Goal: Manage account settings

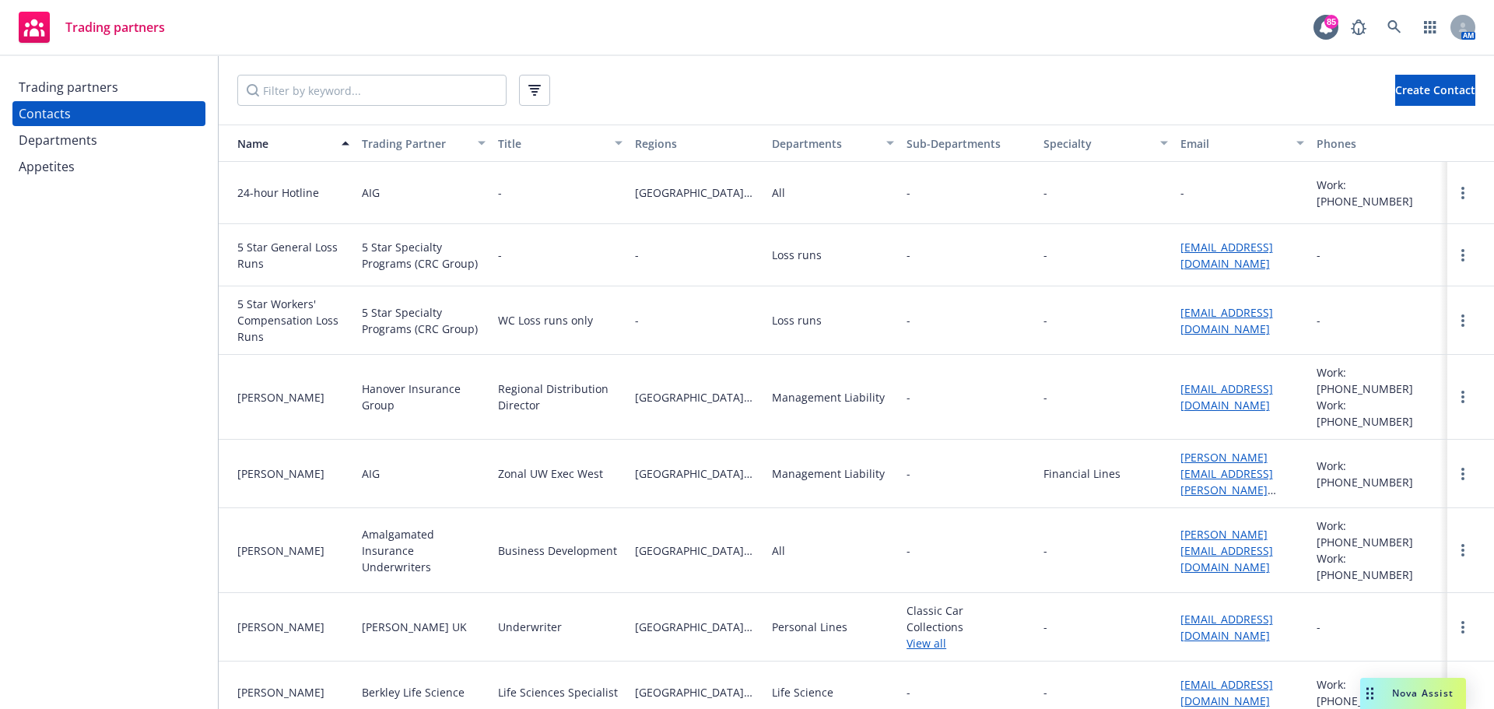
click at [160, 94] on div "Trading partners" at bounding box center [109, 87] width 181 height 25
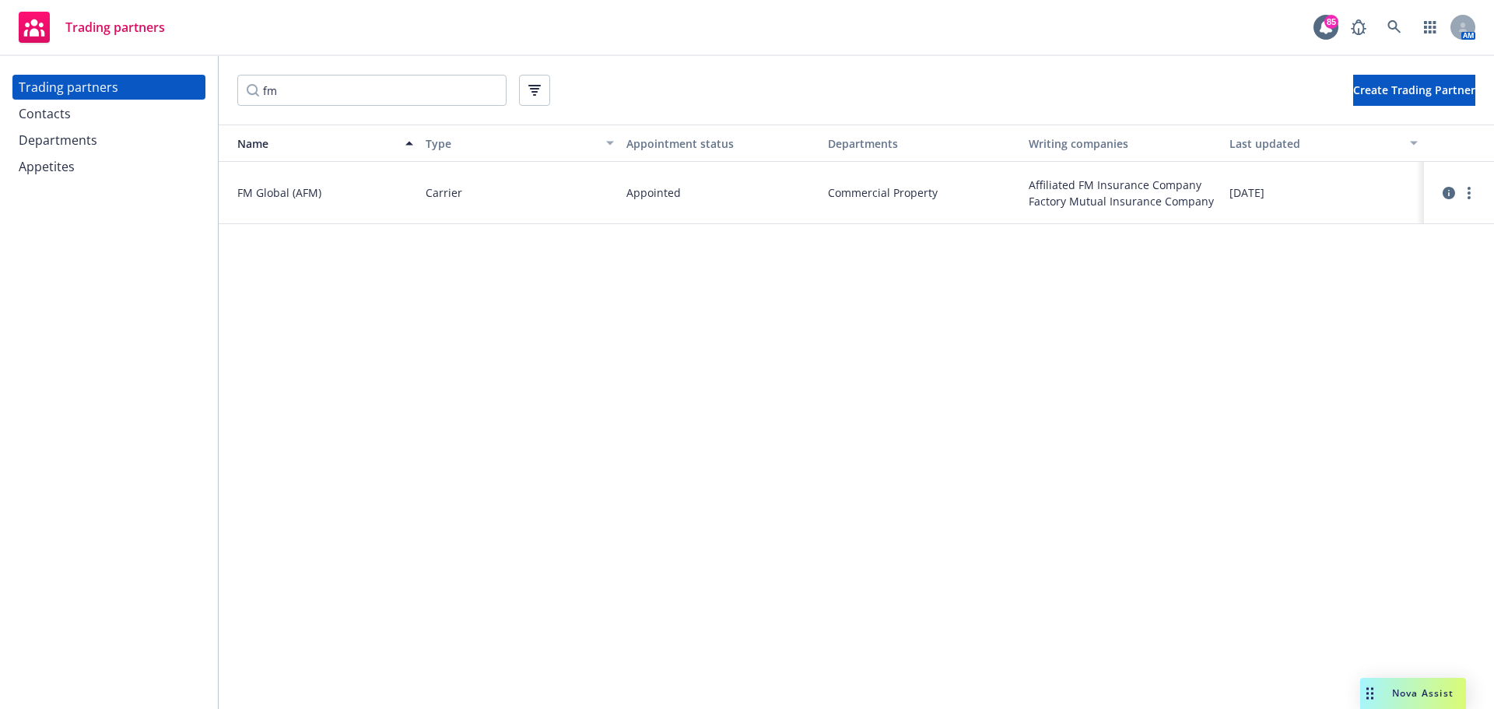
type input "f"
type input "a"
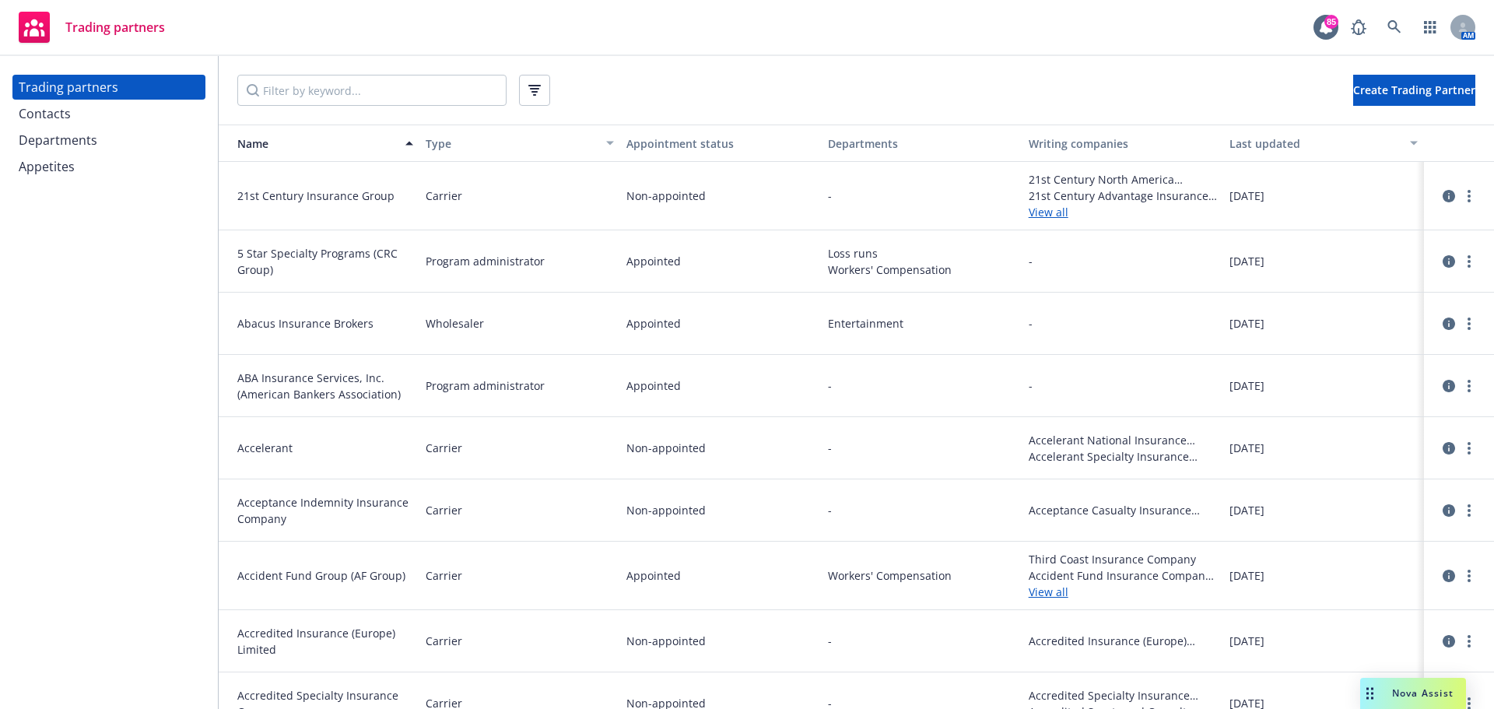
click at [143, 128] on div "Departments" at bounding box center [109, 140] width 181 height 25
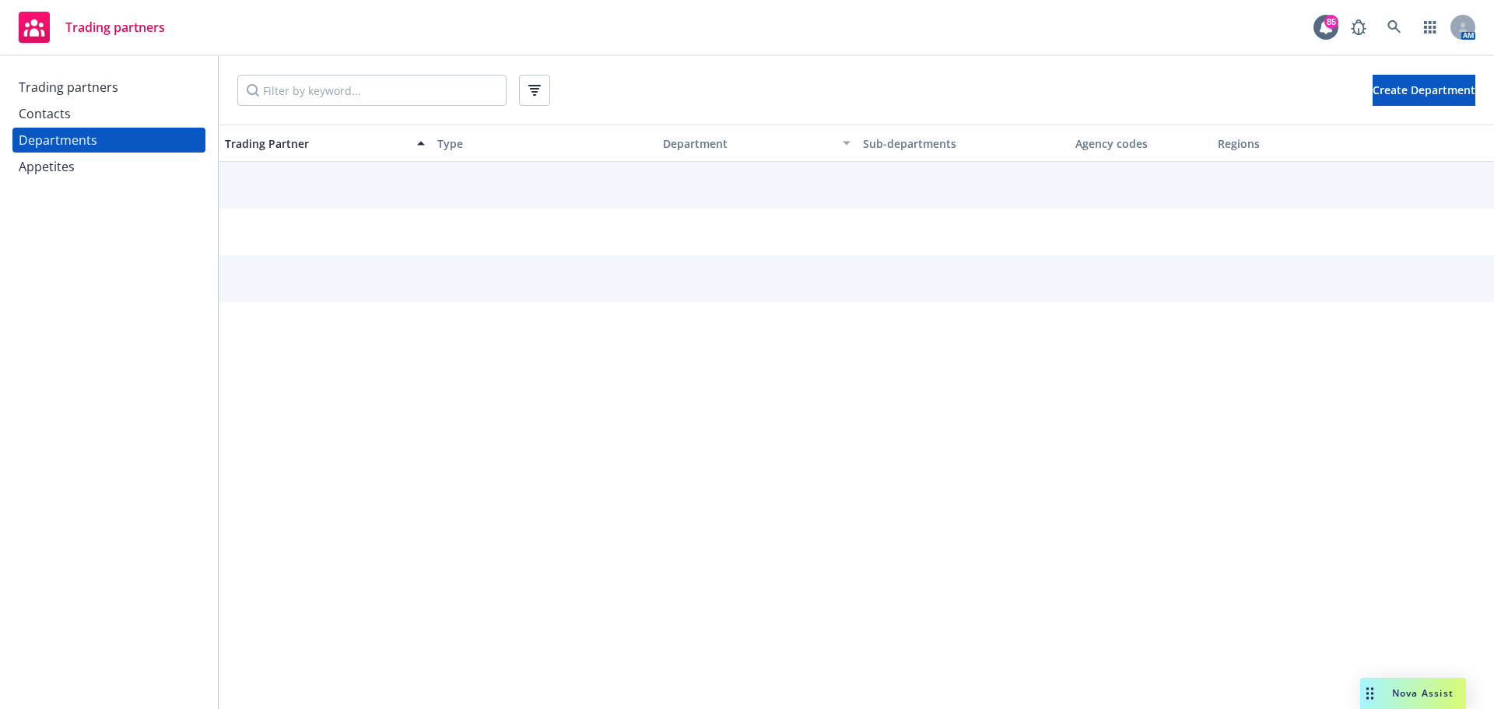
click at [136, 119] on div "Contacts" at bounding box center [109, 113] width 181 height 25
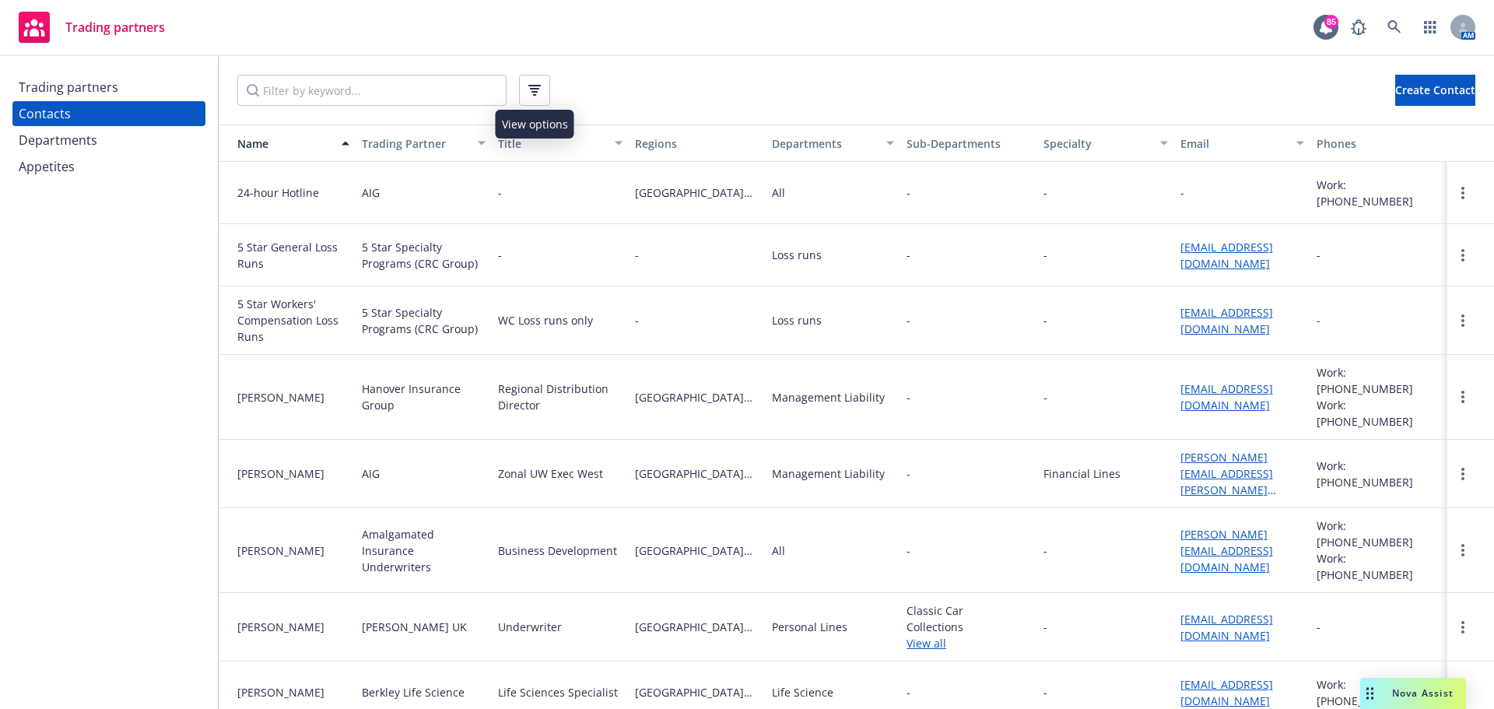
click at [530, 95] on icon "button" at bounding box center [534, 90] width 12 height 11
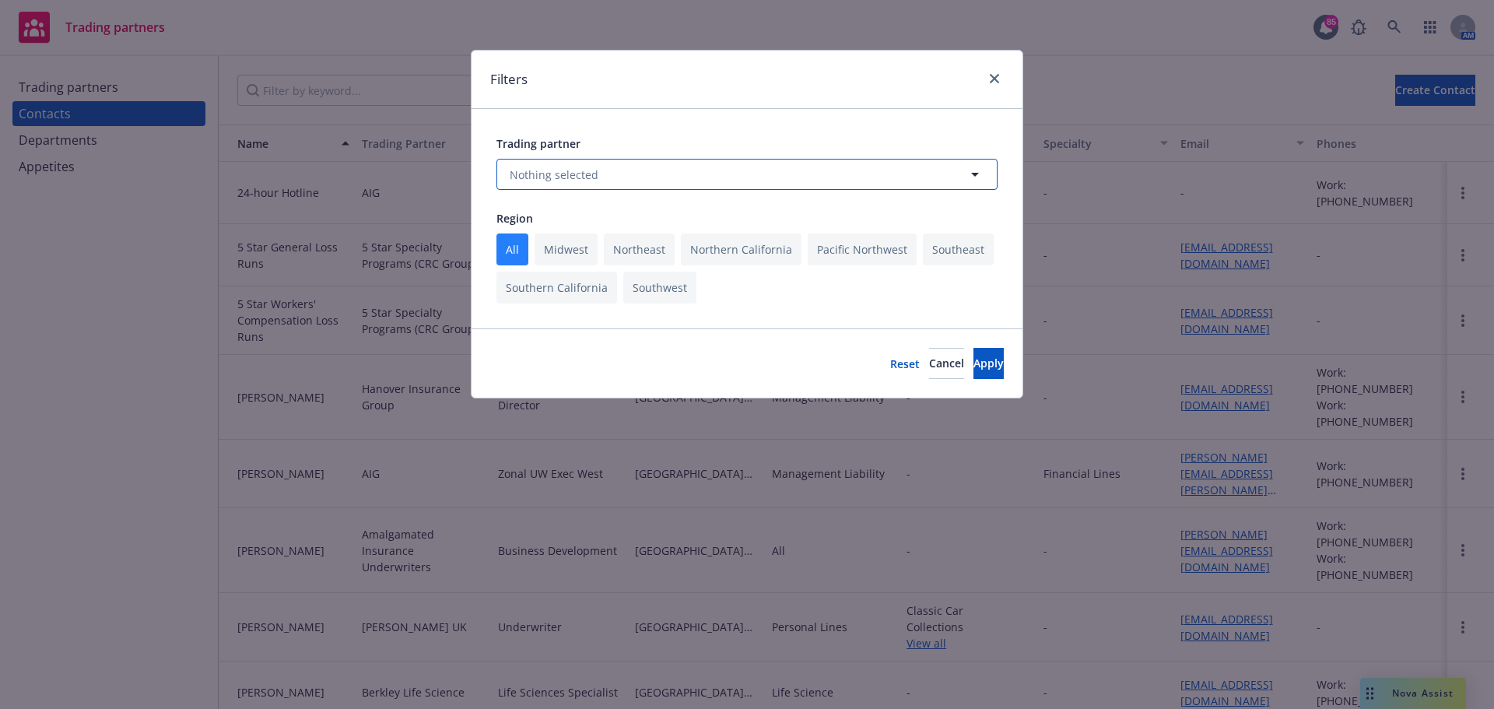
click at [537, 174] on span "Nothing selected" at bounding box center [554, 175] width 89 height 16
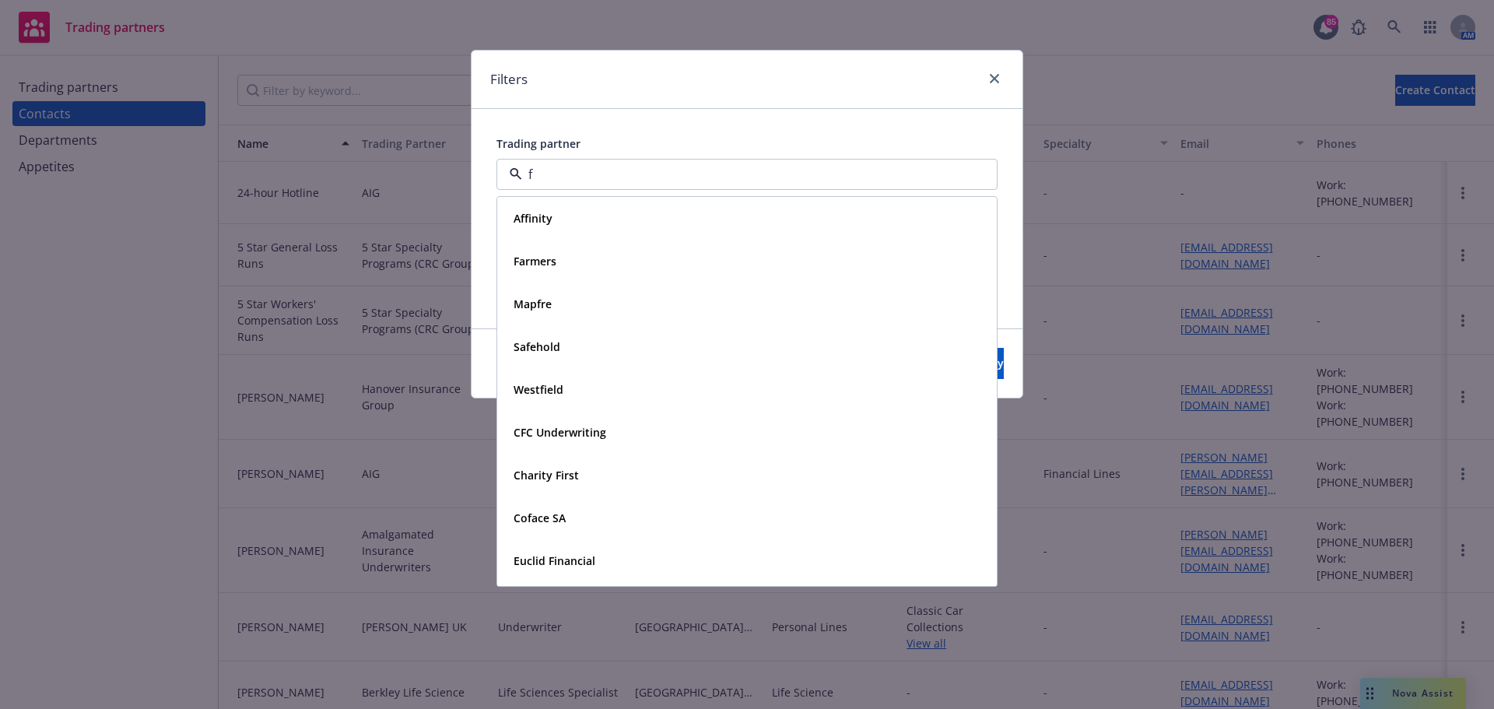
type input "fm"
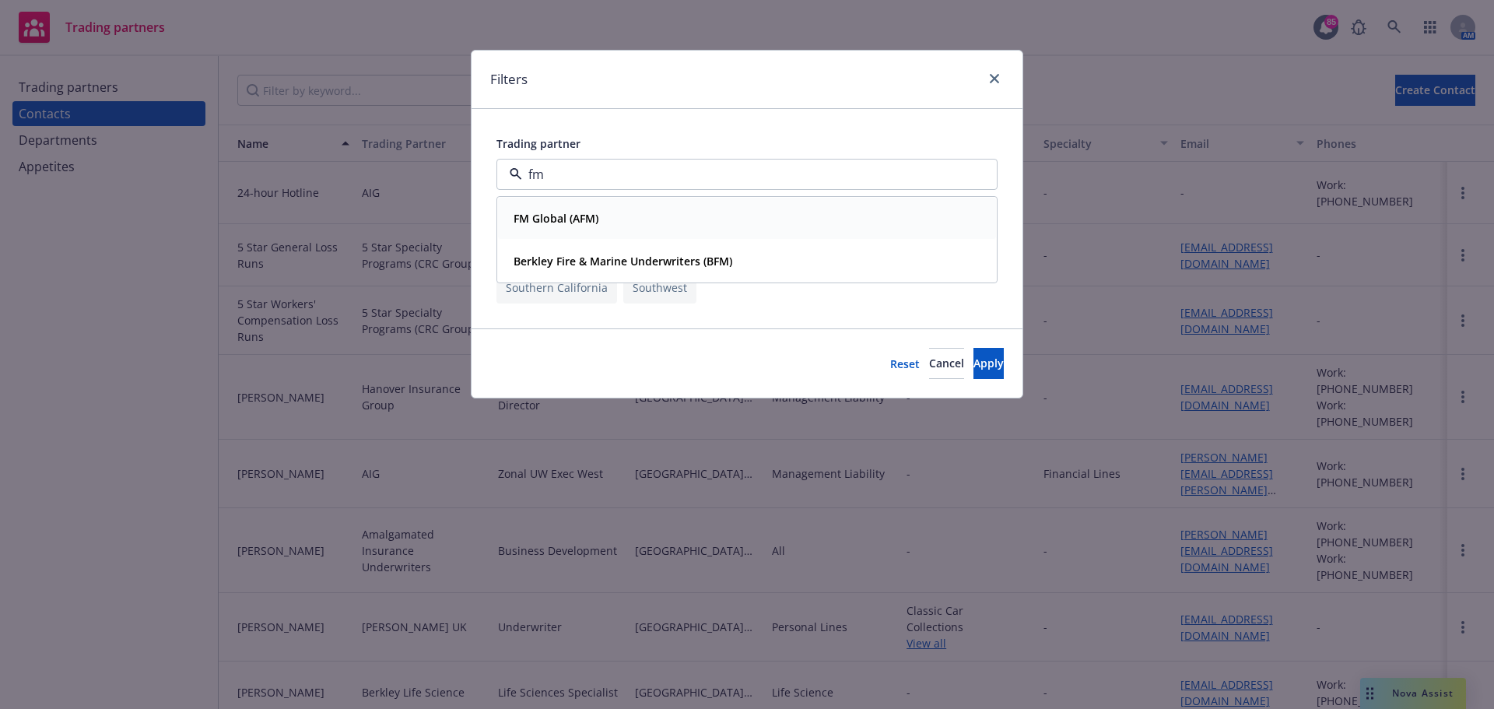
click at [540, 219] on strong "FM Global (AFM)" at bounding box center [556, 218] width 85 height 15
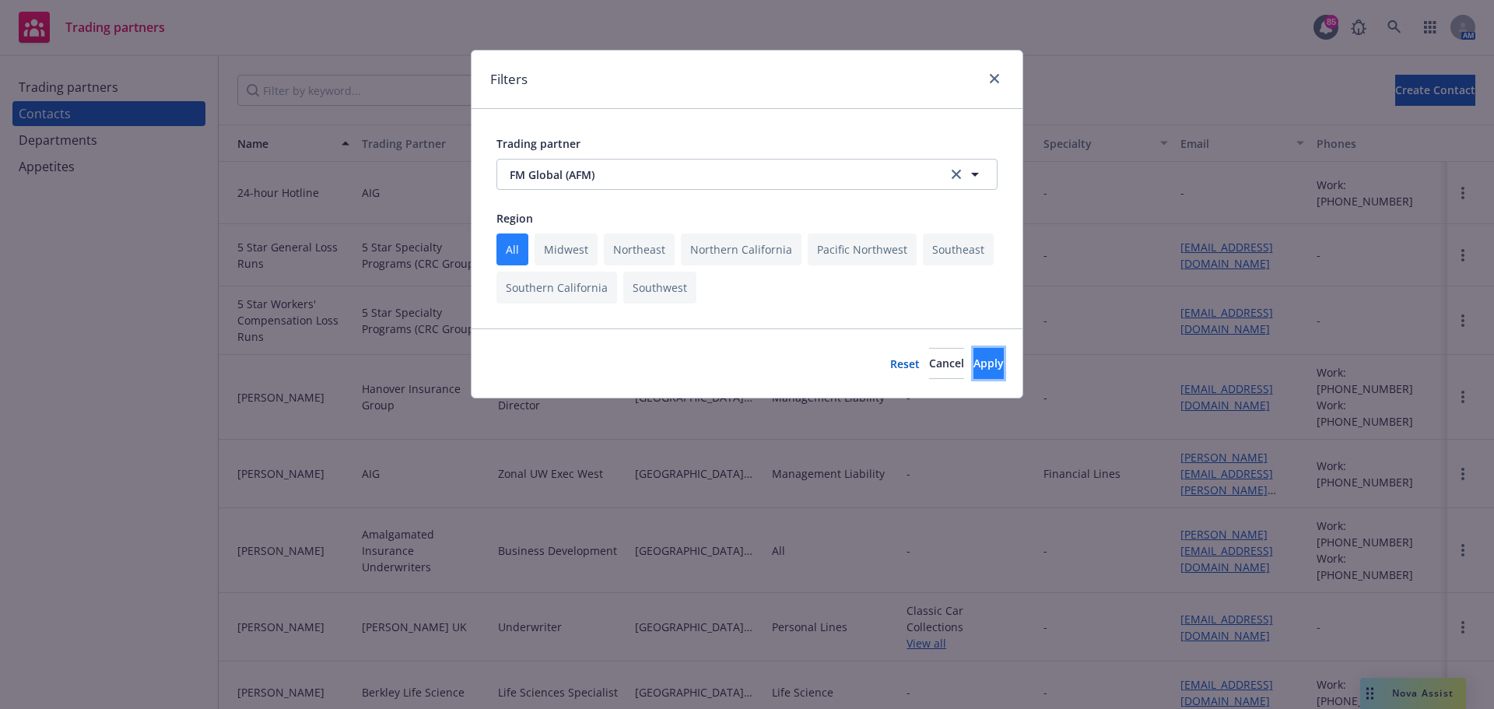
click at [973, 363] on button "Apply" at bounding box center [988, 363] width 30 height 31
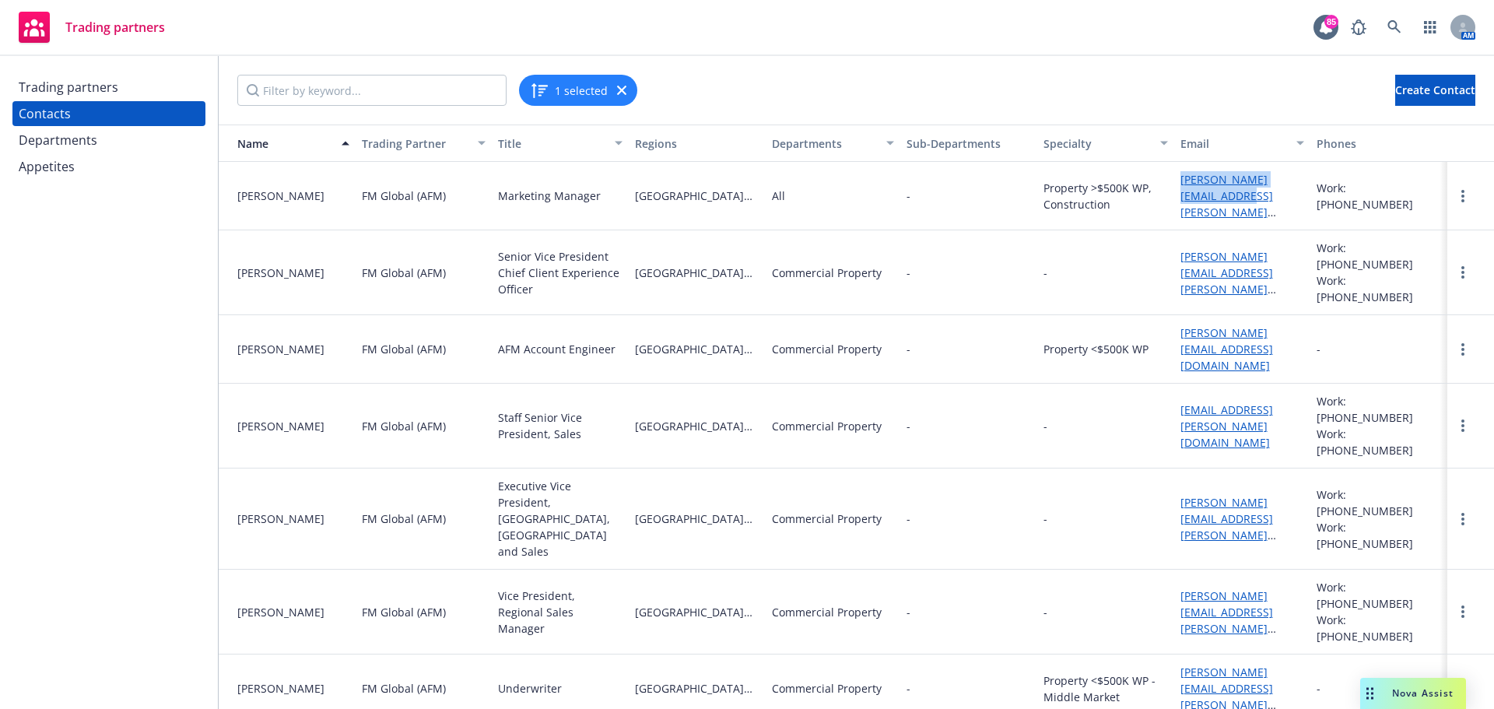
drag, startPoint x: 1198, startPoint y: 198, endPoint x: 1169, endPoint y: 182, distance: 33.4
click at [1174, 182] on div "alan.pearson@fmglobal.com" at bounding box center [1242, 196] width 137 height 68
copy link "alan.pearson@fmglobal.com"
drag, startPoint x: 1406, startPoint y: 191, endPoint x: 1338, endPoint y: 196, distance: 67.9
click at [1338, 196] on div "Work: 925-287-4241" at bounding box center [1379, 196] width 125 height 33
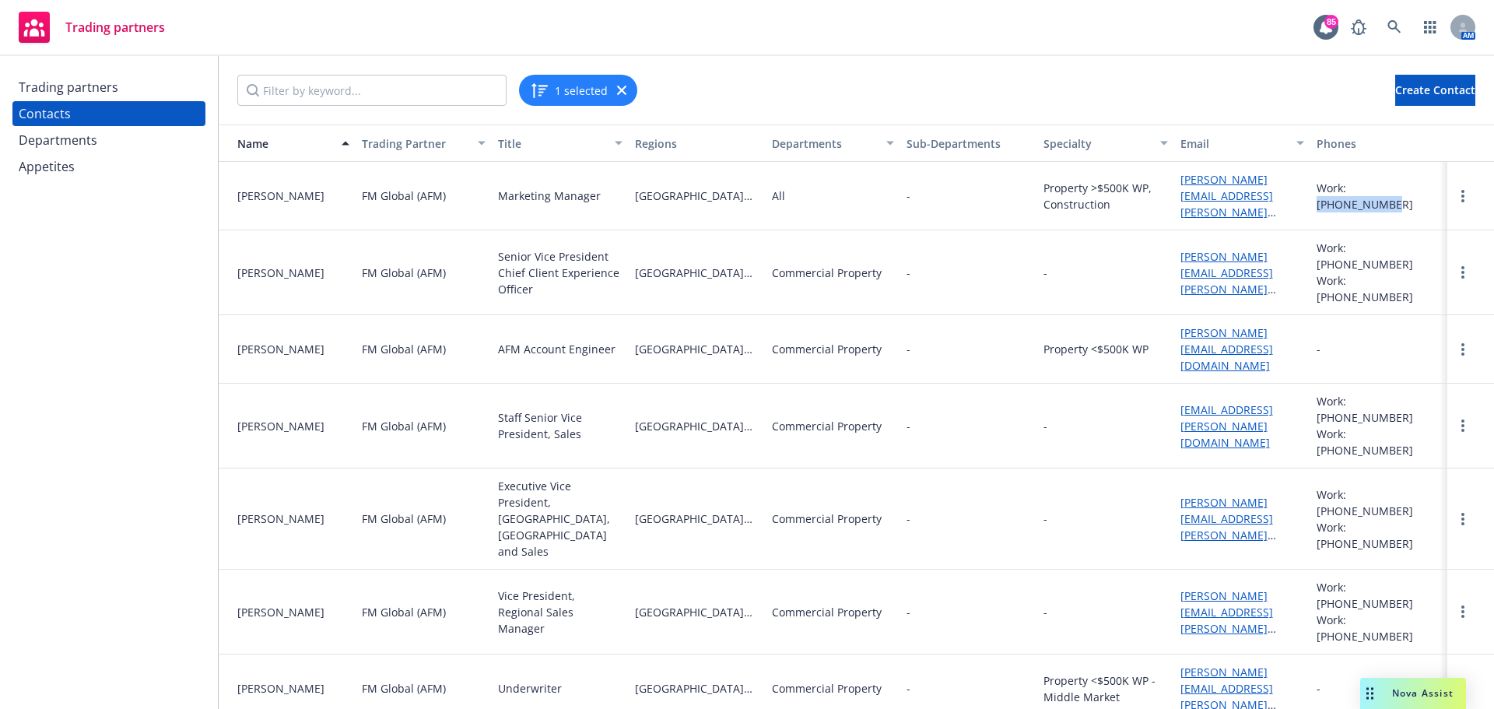
copy div "925-287-4241"
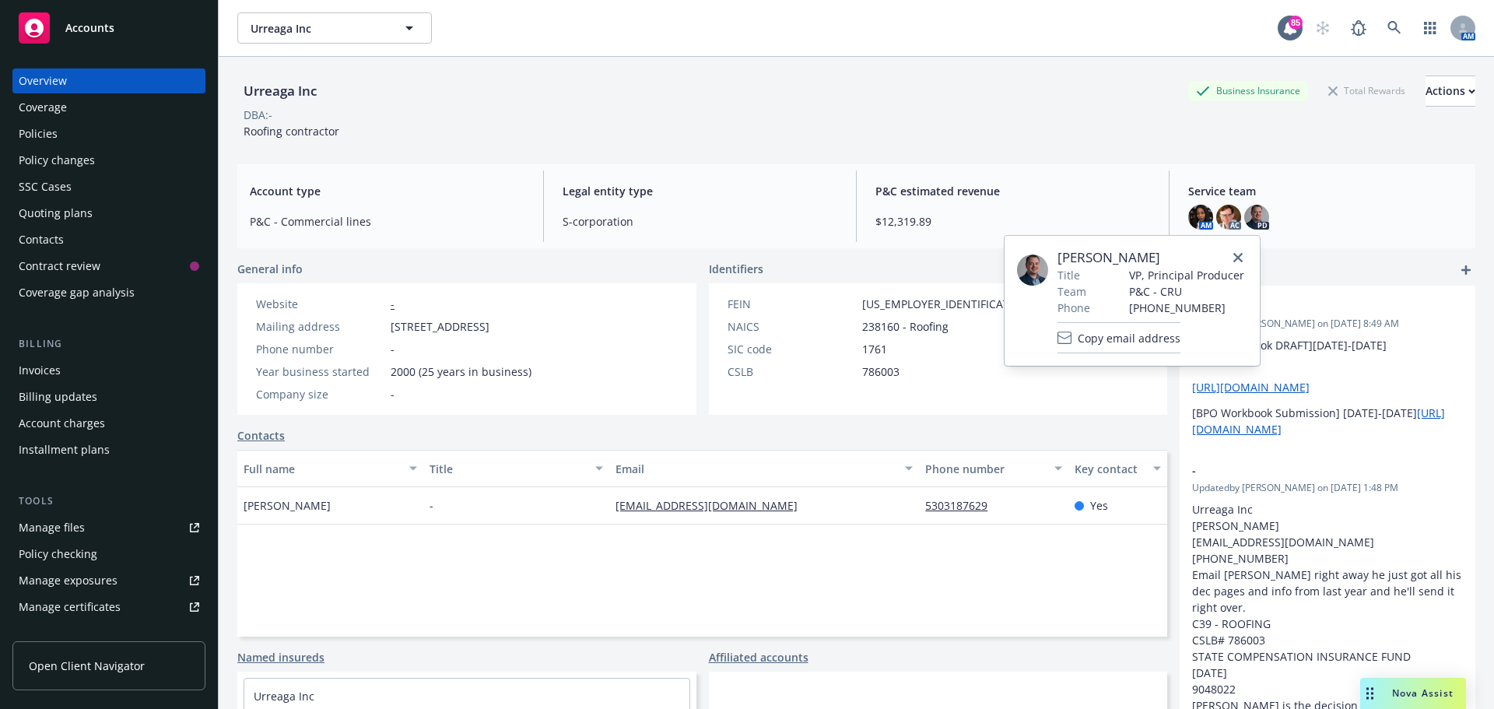
click at [1387, 32] on icon at bounding box center [1394, 28] width 14 height 14
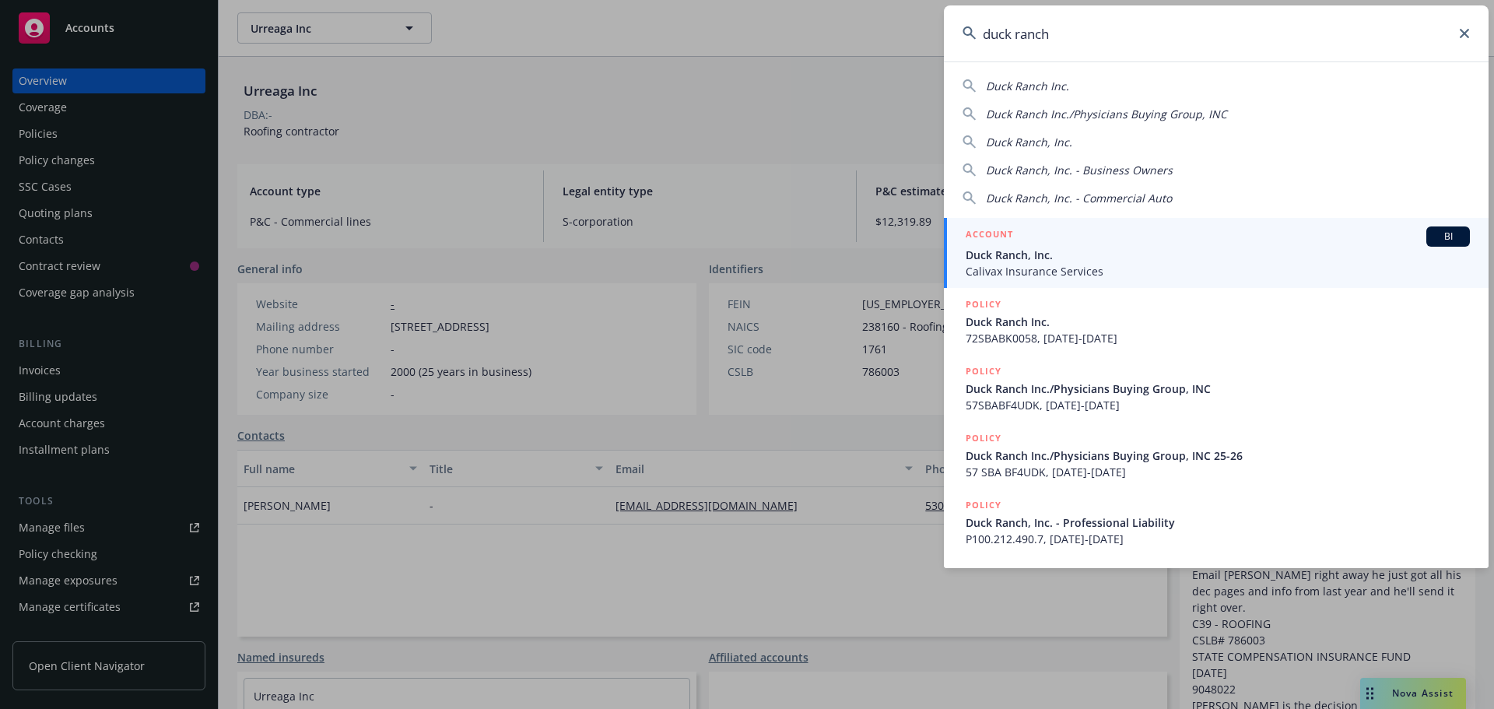
click at [1047, 84] on span "Duck Ranch Inc." at bounding box center [1027, 86] width 83 height 15
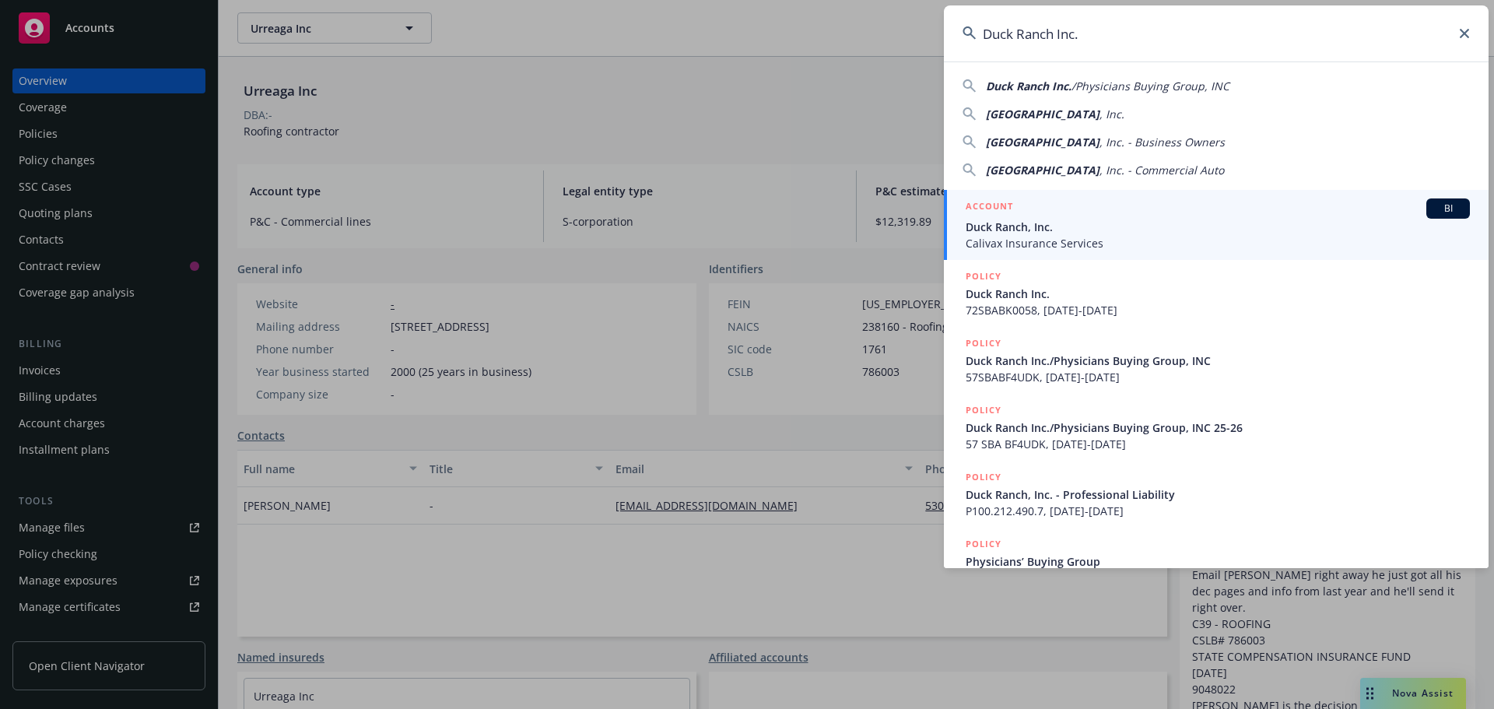
click at [1047, 84] on span "Duck Ranch Inc." at bounding box center [1029, 86] width 86 height 15
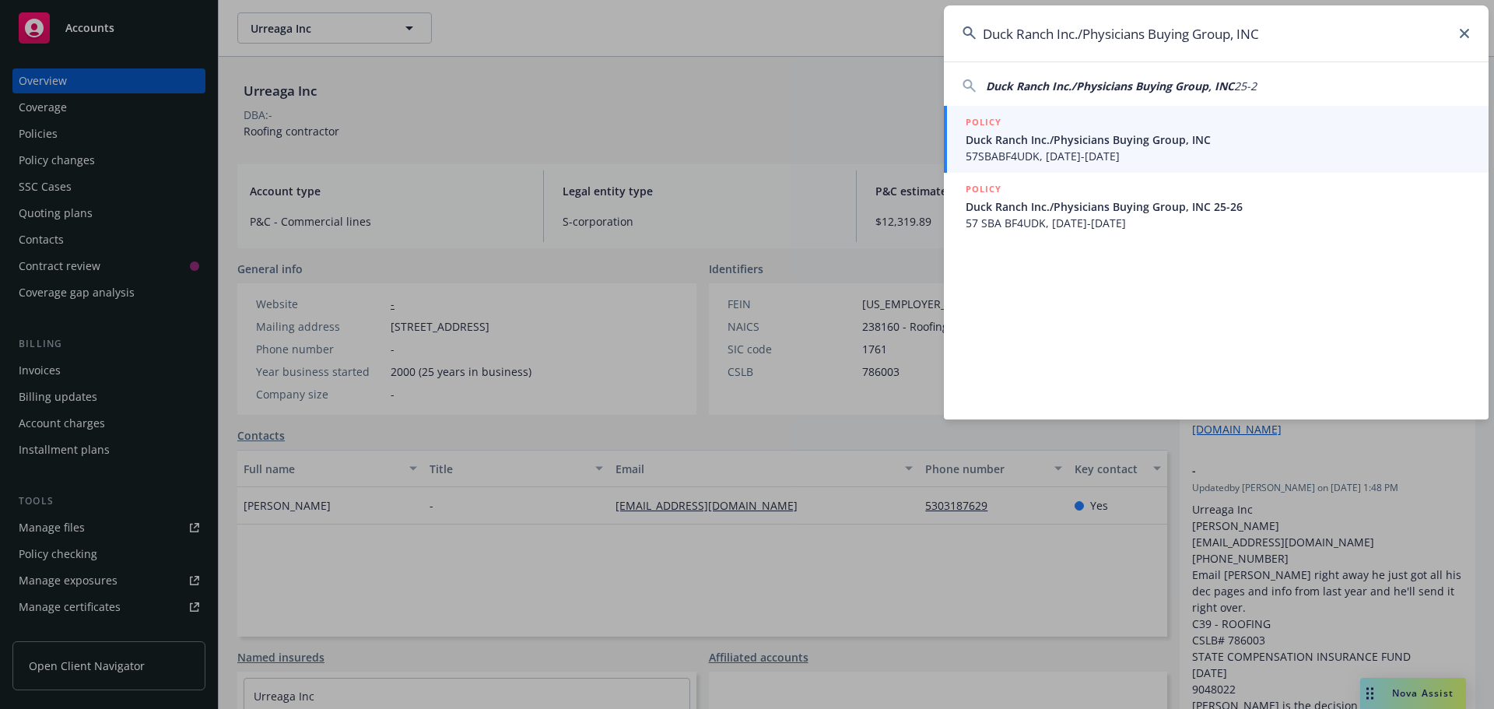
click at [1287, 33] on input "Duck Ranch Inc./Physicians Buying Group, INC" at bounding box center [1216, 33] width 545 height 56
drag, startPoint x: 845, startPoint y: 32, endPoint x: 655, endPoint y: 30, distance: 189.9
click at [655, 30] on div "Duck Ranch Inc./Physicians Buying Group, INC Duck Ranch Inc./Physicians Buying …" at bounding box center [747, 354] width 1494 height 709
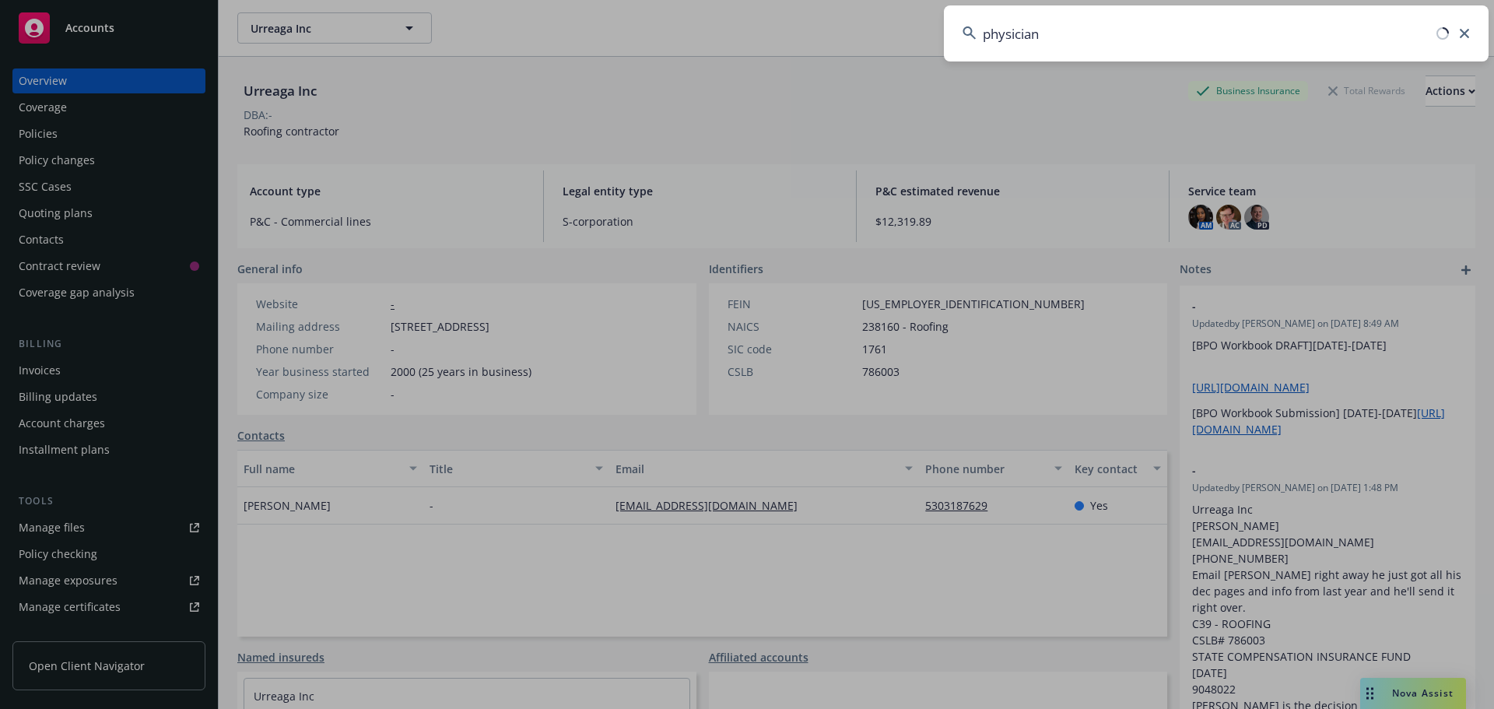
type input "physicians"
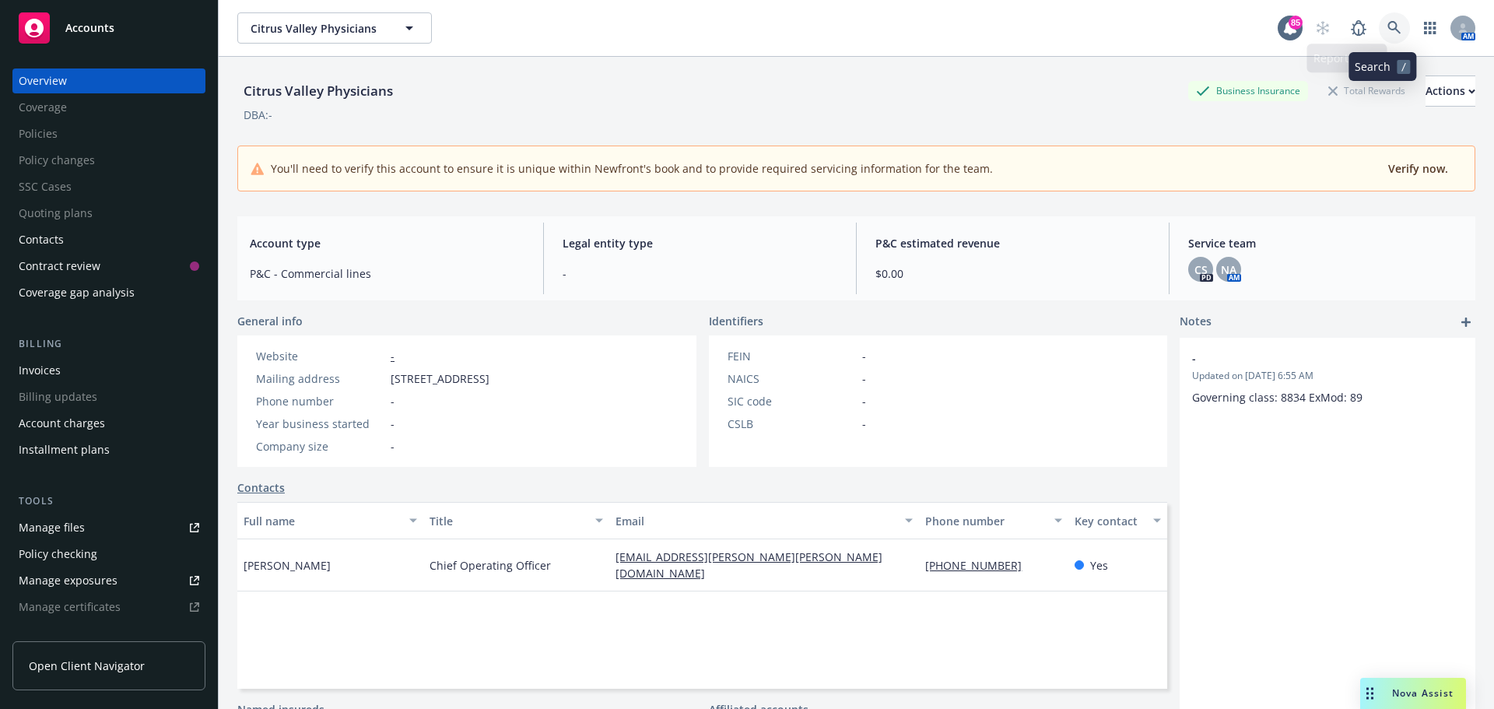
click at [1387, 30] on icon at bounding box center [1393, 27] width 13 height 13
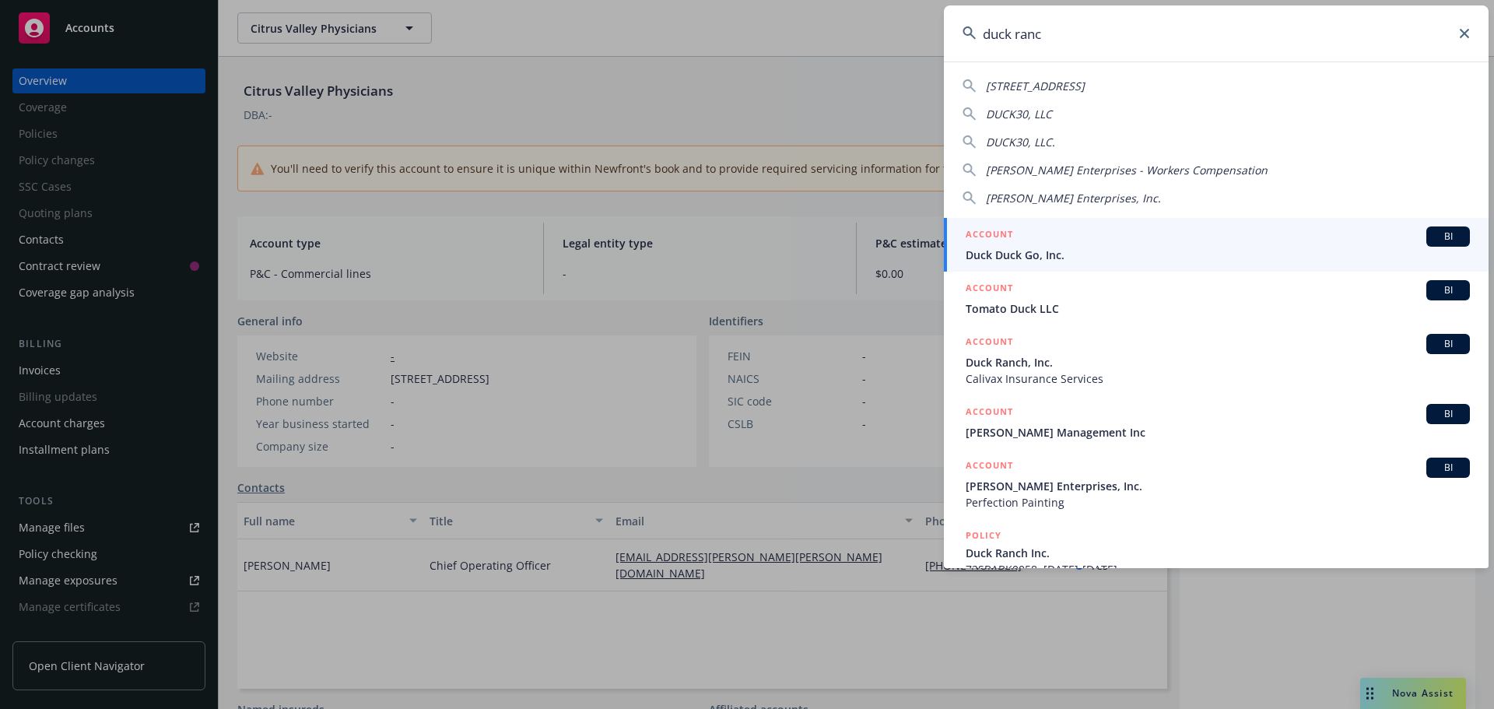
type input "duck ranch"
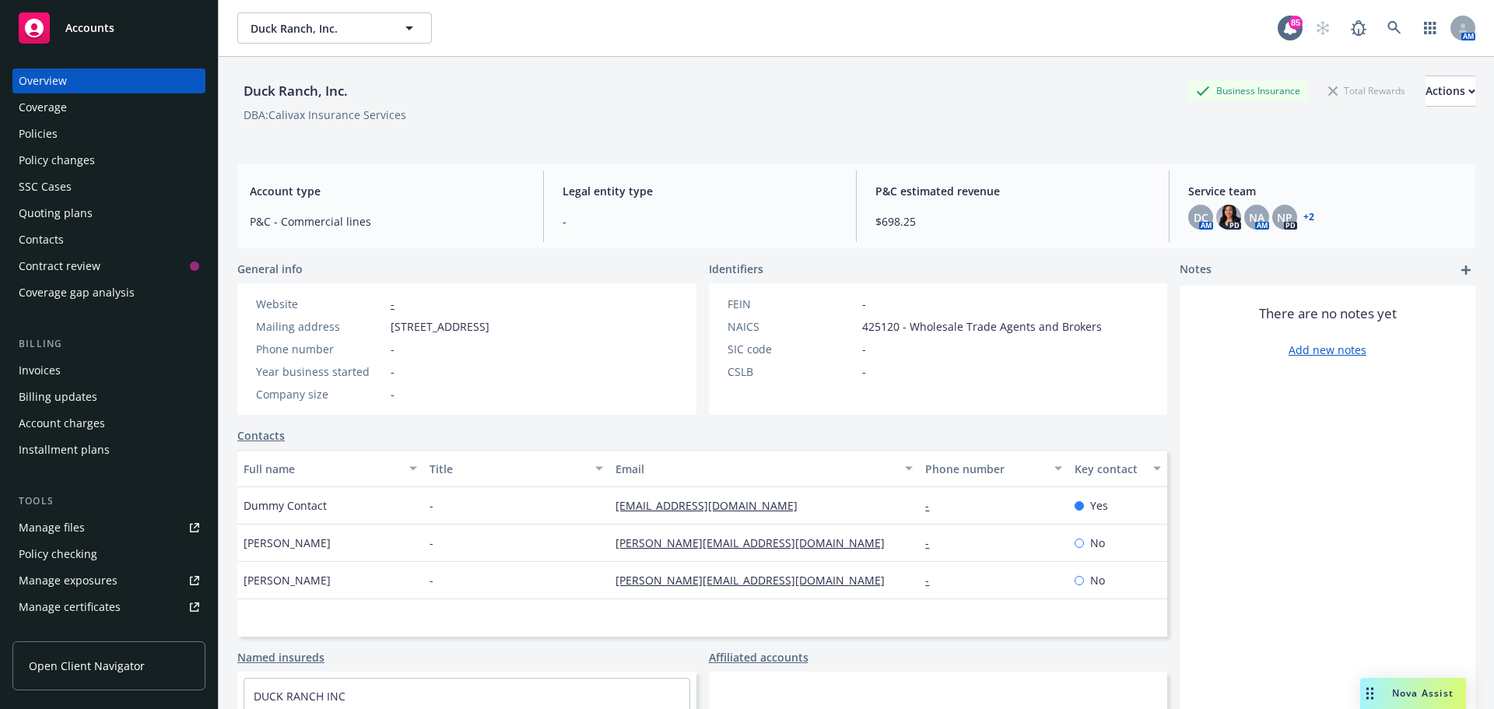
click at [1303, 217] on link "+ 2" at bounding box center [1308, 216] width 11 height 9
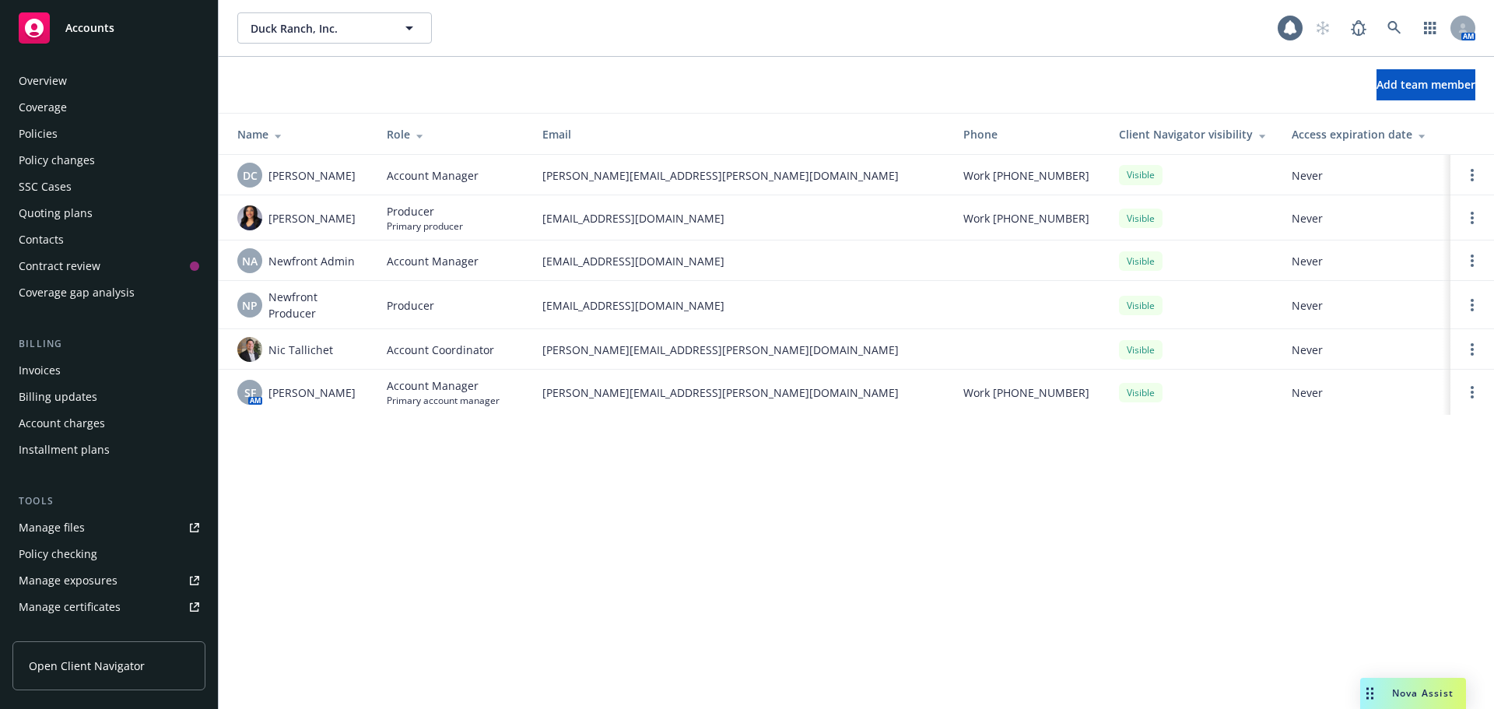
scroll to position [331, 0]
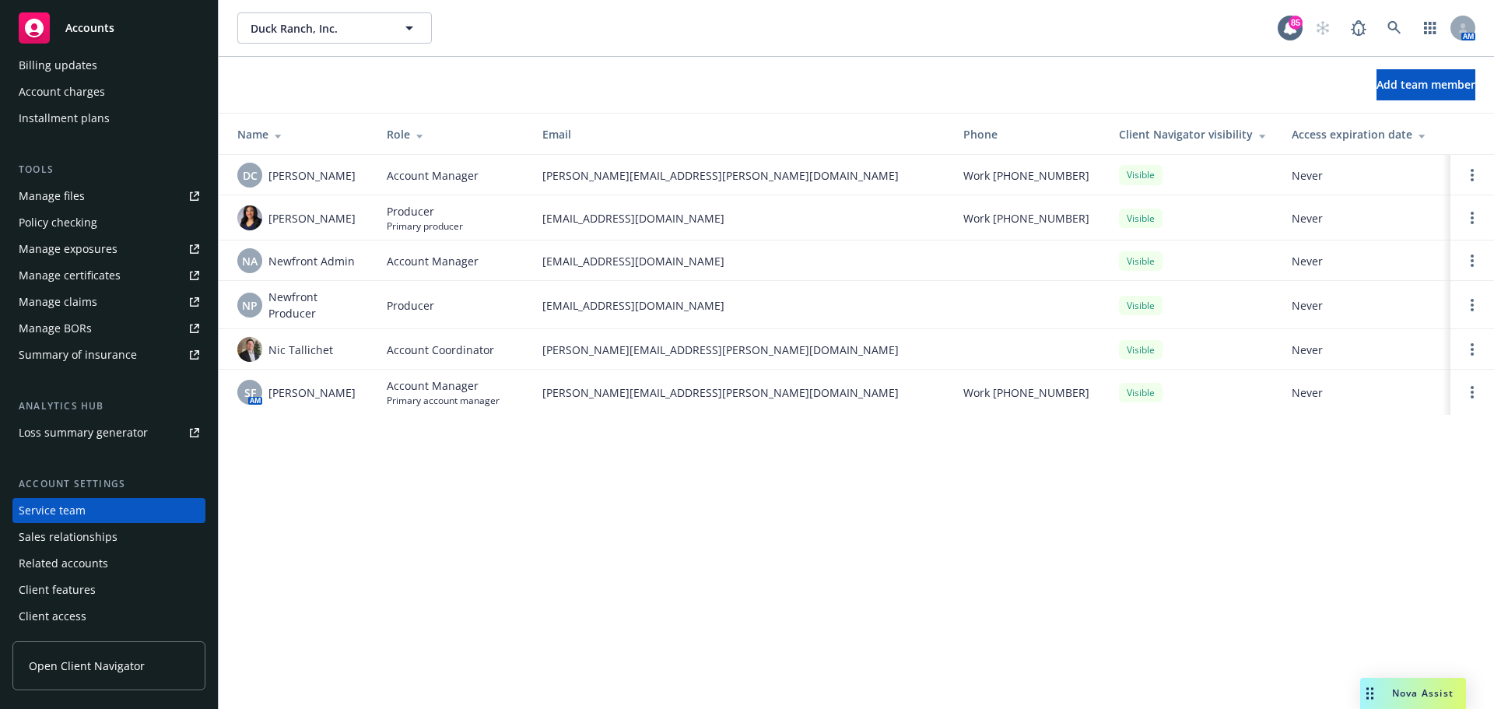
click at [77, 24] on span "Accounts" at bounding box center [89, 28] width 49 height 12
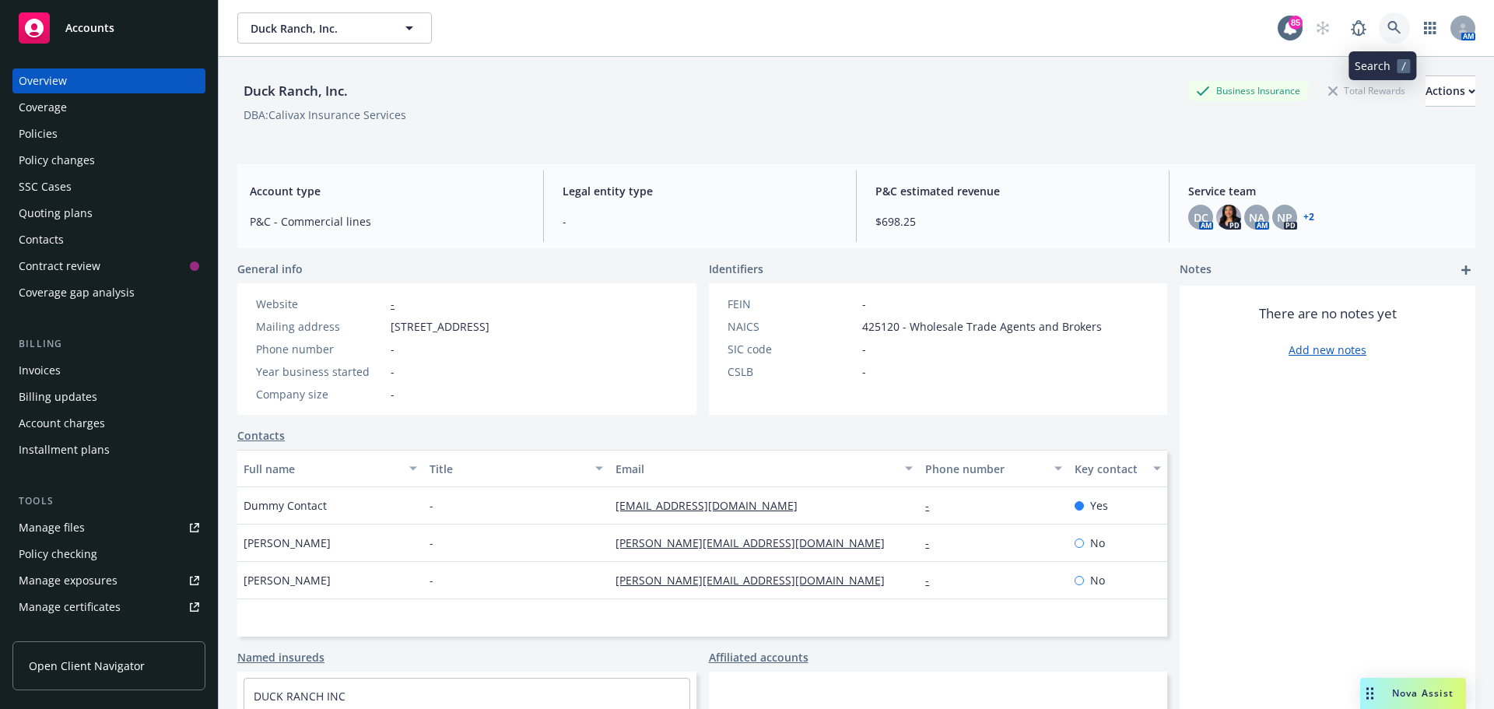
click at [1387, 32] on icon at bounding box center [1394, 28] width 14 height 14
